Goal: Task Accomplishment & Management: Use online tool/utility

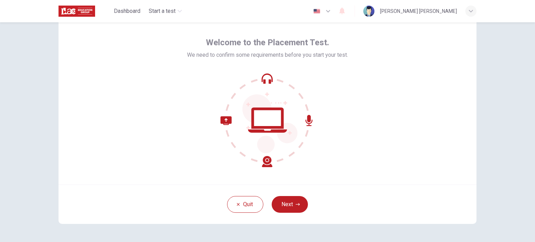
scroll to position [35, 0]
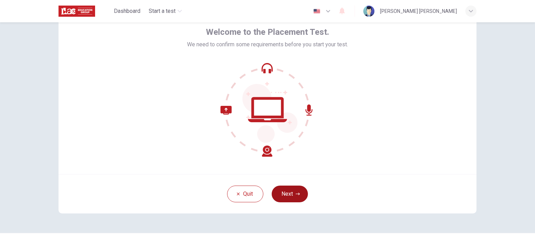
click at [286, 190] on button "Next" at bounding box center [290, 194] width 36 height 17
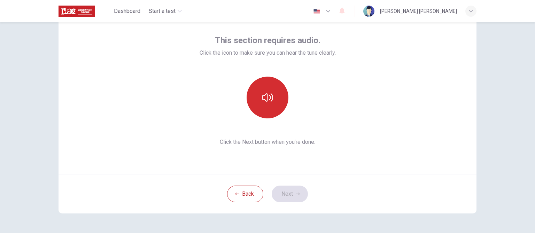
click at [270, 105] on button "button" at bounding box center [268, 98] width 42 height 42
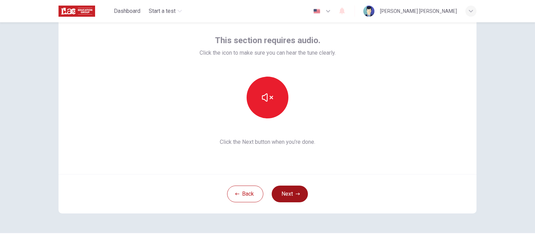
click at [296, 194] on icon "button" at bounding box center [298, 194] width 4 height 2
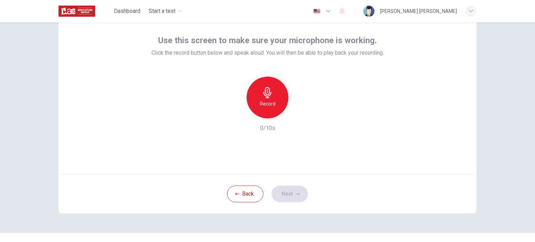
click at [278, 113] on div "Record" at bounding box center [268, 98] width 42 height 42
click at [301, 115] on icon "button" at bounding box center [299, 112] width 7 height 7
click at [297, 115] on icon "button" at bounding box center [299, 112] width 5 height 5
click at [297, 115] on icon "button" at bounding box center [299, 112] width 7 height 7
click at [347, 197] on div "Back Next" at bounding box center [268, 193] width 418 height 39
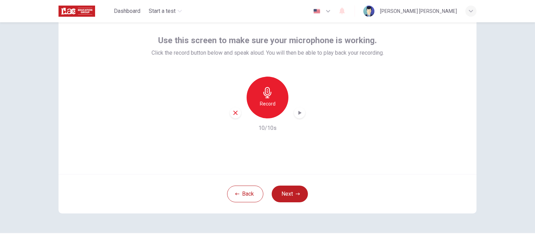
click at [297, 111] on icon "button" at bounding box center [299, 112] width 7 height 7
click at [352, 155] on div "Use this screen to make sure your microphone is working. Click the record butto…" at bounding box center [268, 90] width 418 height 167
click at [297, 115] on icon "button" at bounding box center [299, 112] width 5 height 5
click at [261, 110] on div "Record" at bounding box center [268, 98] width 42 height 42
click at [296, 115] on icon "button" at bounding box center [299, 112] width 7 height 7
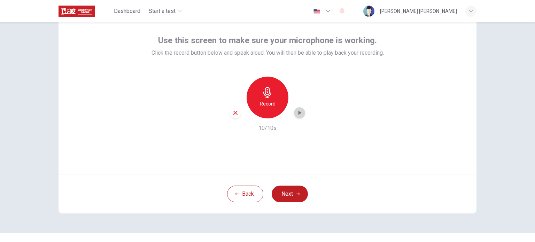
click at [298, 115] on icon "button" at bounding box center [299, 112] width 7 height 7
click at [303, 114] on div "Record" at bounding box center [267, 98] width 75 height 42
click at [298, 114] on icon "button" at bounding box center [299, 112] width 7 height 7
click at [299, 113] on icon "button" at bounding box center [300, 113] width 3 height 4
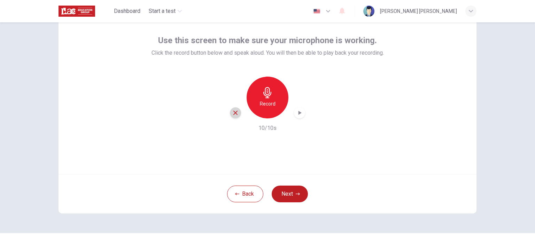
click at [233, 114] on icon "button" at bounding box center [235, 113] width 4 height 4
click at [273, 105] on h6 "Record" at bounding box center [268, 104] width 16 height 8
click at [299, 117] on div "button" at bounding box center [299, 112] width 11 height 11
click at [383, 193] on div "Back Next" at bounding box center [268, 193] width 418 height 39
click at [243, 199] on button "Back" at bounding box center [245, 194] width 36 height 17
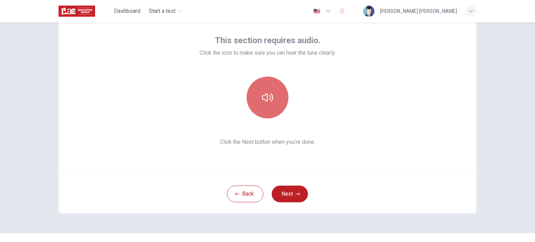
click at [268, 101] on icon "button" at bounding box center [267, 97] width 11 height 11
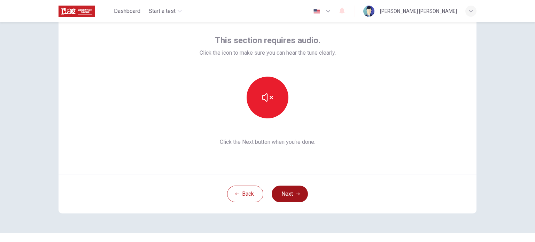
click at [301, 194] on button "Next" at bounding box center [290, 194] width 36 height 17
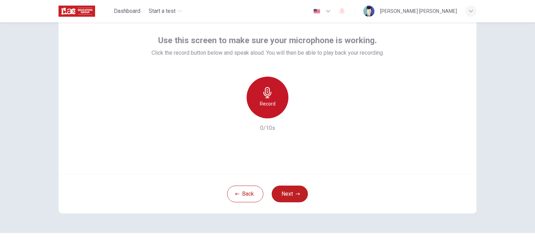
click at [276, 99] on div "Record" at bounding box center [268, 98] width 42 height 42
click at [301, 117] on div "Record" at bounding box center [267, 98] width 75 height 42
click at [299, 114] on icon "button" at bounding box center [299, 112] width 7 height 7
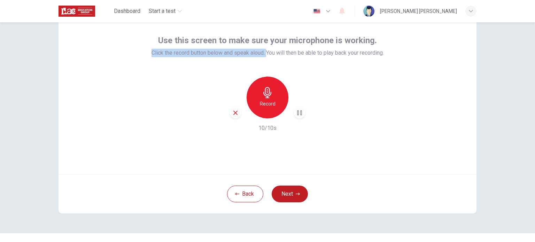
drag, startPoint x: 148, startPoint y: 53, endPoint x: 264, endPoint y: 54, distance: 115.7
click at [264, 54] on span "Click the record button below and speak aloud. You will then be able to play ba…" at bounding box center [268, 53] width 232 height 8
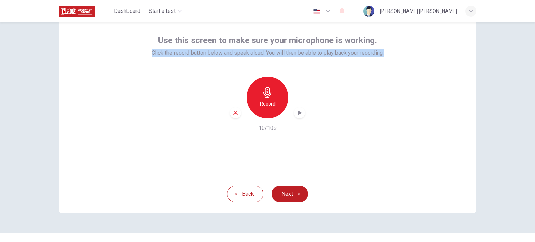
drag, startPoint x: 386, startPoint y: 53, endPoint x: 164, endPoint y: 55, distance: 222.0
click at [147, 55] on div "Use this screen to make sure your microphone is working. Click the record butto…" at bounding box center [268, 90] width 418 height 167
click at [143, 57] on div at bounding box center [143, 57] width 0 height 0
click at [338, 242] on div "Close" at bounding box center [267, 242] width 535 height 0
click at [296, 195] on icon "button" at bounding box center [298, 194] width 4 height 4
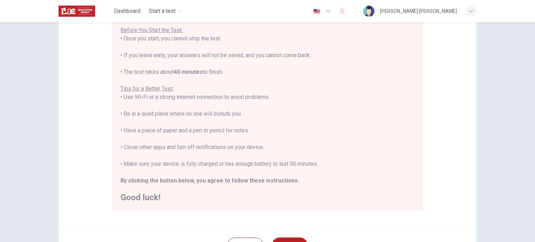
scroll to position [92, 0]
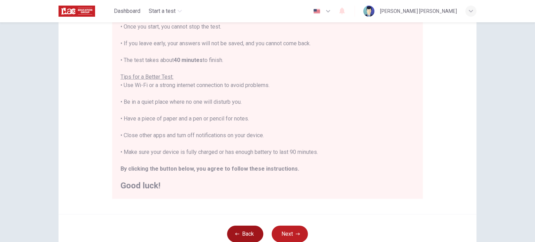
click at [236, 242] on button "Back" at bounding box center [245, 234] width 36 height 17
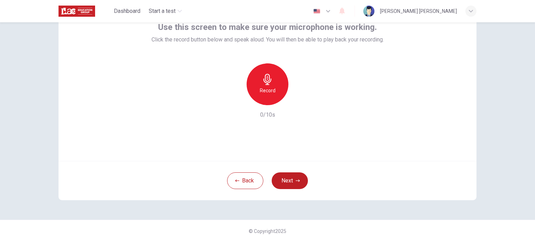
scroll to position [48, 0]
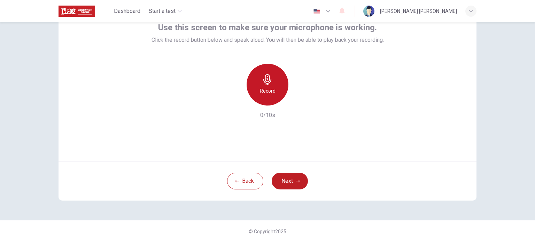
click at [269, 78] on icon "button" at bounding box center [267, 79] width 11 height 11
click at [300, 100] on icon "button" at bounding box center [299, 100] width 7 height 7
click at [329, 90] on div "Record 10/10s" at bounding box center [268, 92] width 232 height 56
click at [298, 97] on icon "button" at bounding box center [299, 100] width 7 height 7
drag, startPoint x: 269, startPoint y: 94, endPoint x: 313, endPoint y: 102, distance: 44.2
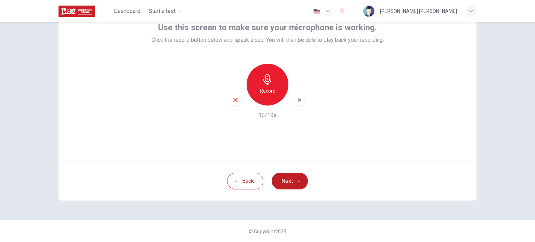
click at [313, 102] on div "Record 10/10s" at bounding box center [268, 92] width 232 height 56
click at [246, 180] on button "Back" at bounding box center [245, 181] width 36 height 17
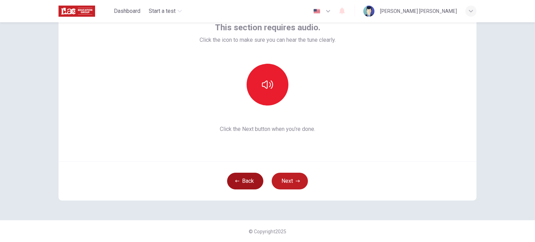
click at [254, 179] on button "Back" at bounding box center [245, 181] width 36 height 17
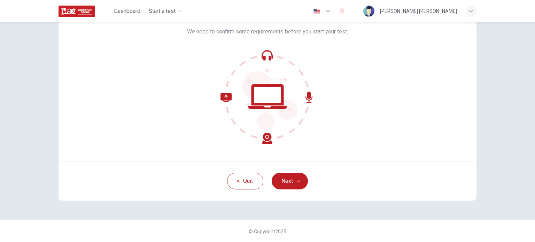
click at [269, 96] on icon at bounding box center [268, 97] width 94 height 94
click at [269, 124] on icon at bounding box center [270, 100] width 55 height 59
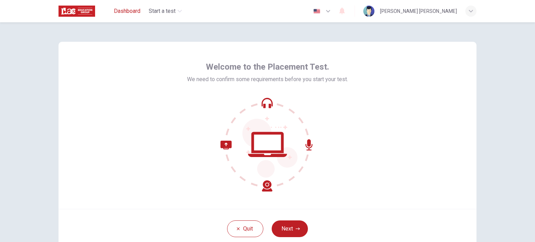
click at [130, 9] on span "Dashboard" at bounding box center [127, 11] width 26 height 8
click at [466, 8] on div "button" at bounding box center [471, 11] width 11 height 11
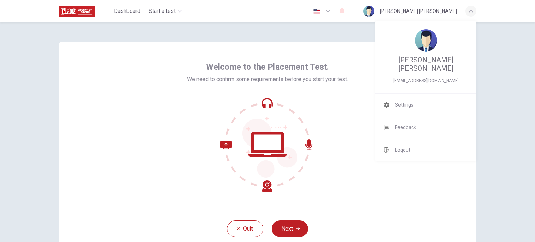
click at [466, 8] on div at bounding box center [267, 121] width 535 height 242
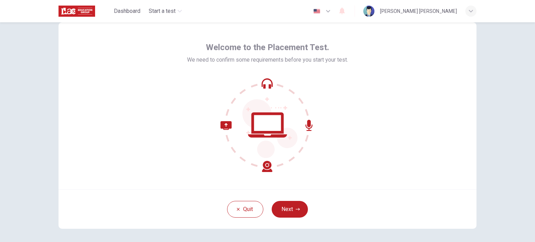
scroll to position [35, 0]
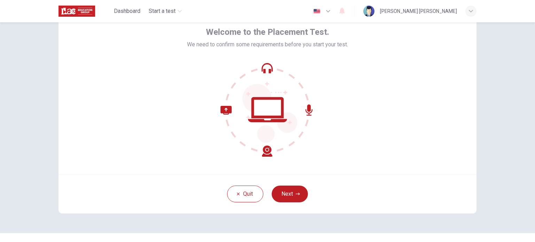
click at [323, 6] on button "button" at bounding box center [322, 11] width 25 height 14
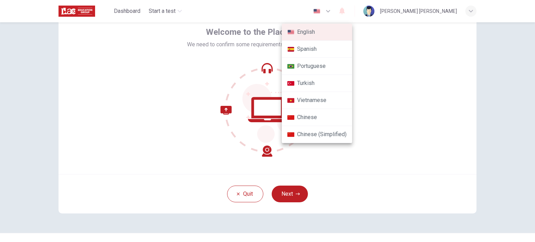
click at [322, 11] on div at bounding box center [267, 121] width 535 height 242
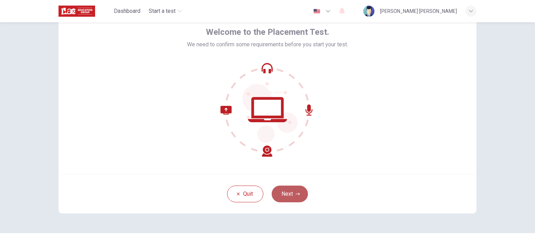
click at [283, 199] on button "Next" at bounding box center [290, 194] width 36 height 17
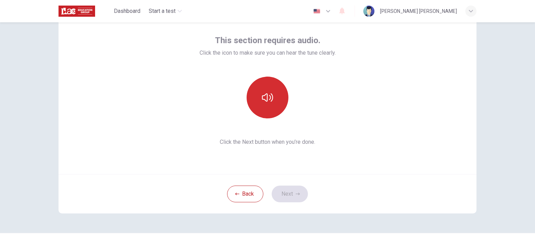
click at [273, 100] on button "button" at bounding box center [268, 98] width 42 height 42
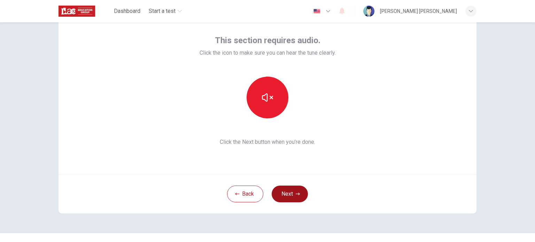
click at [288, 200] on button "Next" at bounding box center [290, 194] width 36 height 17
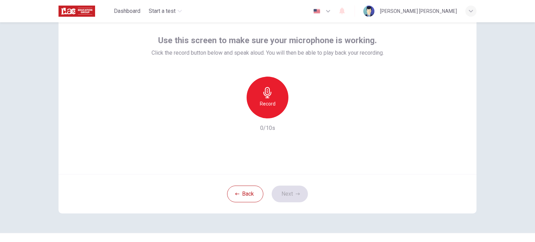
click at [265, 104] on h6 "Record" at bounding box center [268, 104] width 16 height 8
click at [298, 114] on icon "button" at bounding box center [299, 112] width 7 height 7
click at [370, 143] on div "Use this screen to make sure your microphone is working. Click the record butto…" at bounding box center [268, 90] width 418 height 167
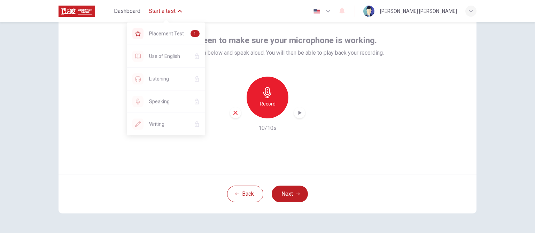
click at [175, 12] on span "Start a test" at bounding box center [162, 11] width 27 height 8
click at [179, 11] on icon "button" at bounding box center [180, 11] width 4 height 4
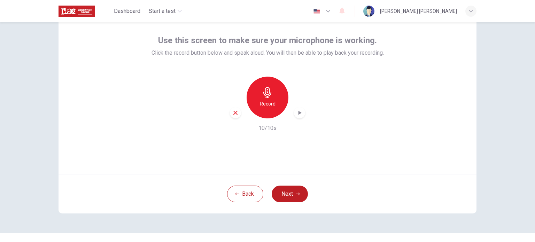
click at [257, 104] on div "Record" at bounding box center [268, 98] width 42 height 42
